Goal: Task Accomplishment & Management: Manage account settings

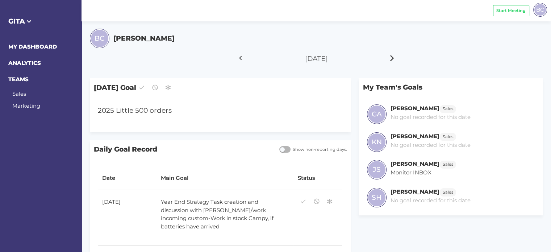
click at [392, 59] on icon at bounding box center [392, 58] width 12 height 18
click at [392, 59] on icon at bounding box center [391, 57] width 9 height 13
click at [156, 110] on div at bounding box center [210, 110] width 232 height 18
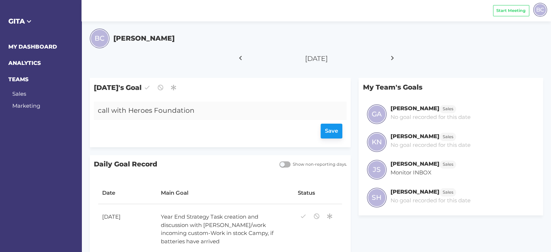
click at [328, 130] on div "Save" at bounding box center [220, 131] width 244 height 15
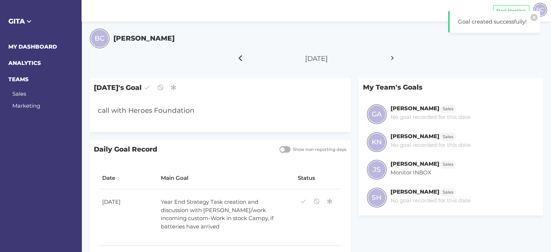
click at [239, 58] on icon at bounding box center [240, 58] width 12 height 18
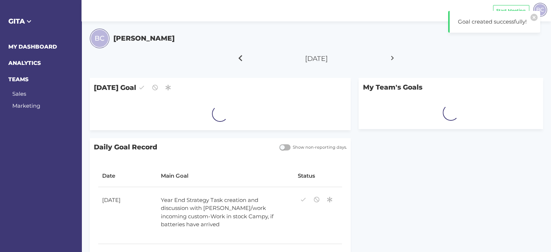
click at [239, 58] on icon at bounding box center [240, 58] width 12 height 18
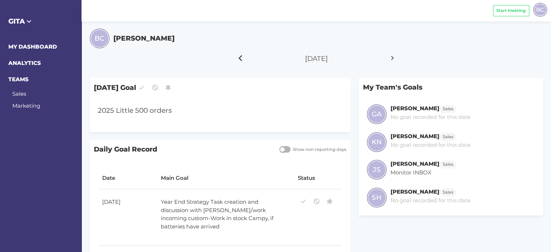
click at [239, 58] on icon at bounding box center [240, 58] width 12 height 18
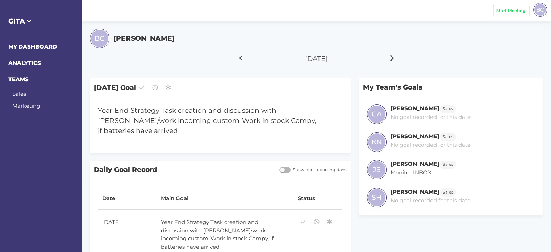
click at [389, 59] on icon at bounding box center [392, 58] width 12 height 18
